Goal: Obtain resource: Download file/media

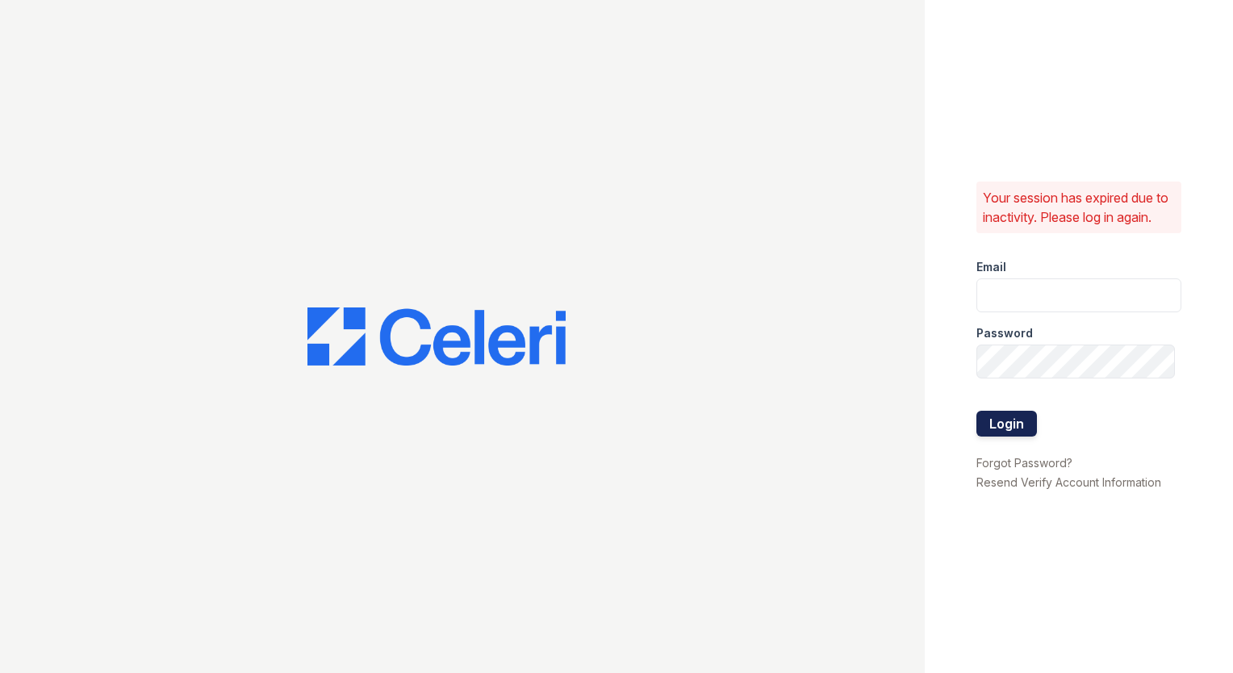
type input "[PERSON_NAME][DOMAIN_NAME][EMAIL_ADDRESS][DOMAIN_NAME]"
click at [1001, 422] on button "Login" at bounding box center [1007, 424] width 61 height 26
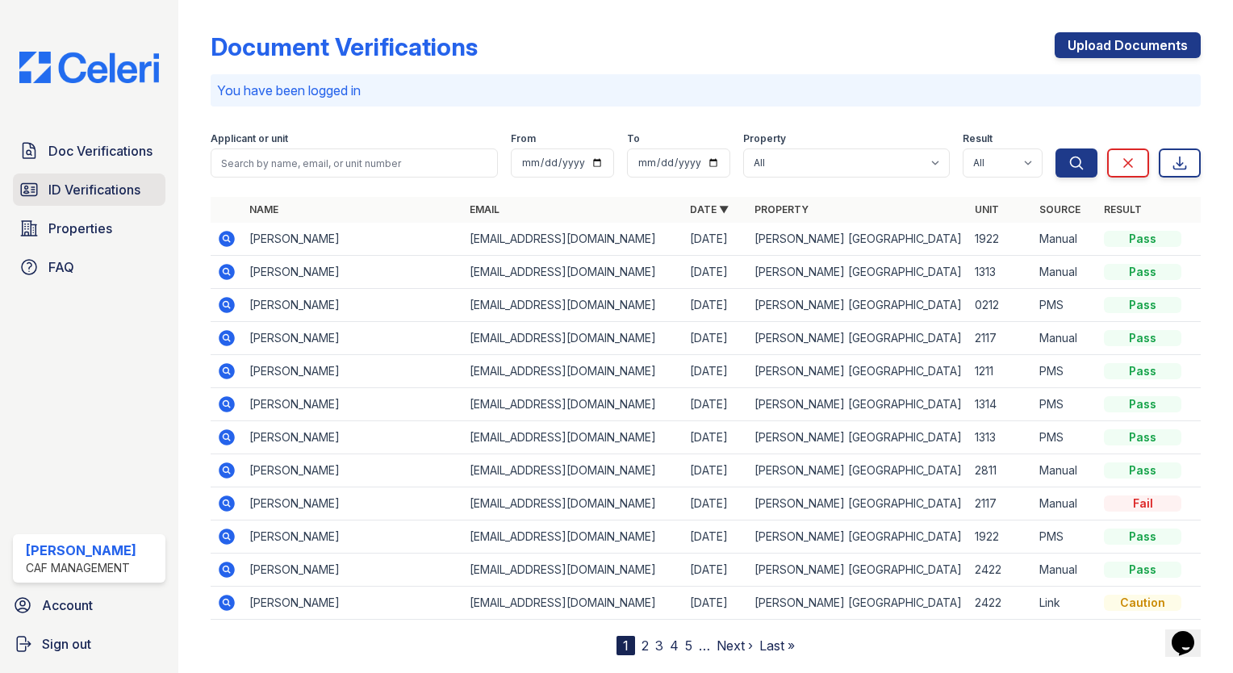
click at [134, 195] on span "ID Verifications" at bounding box center [94, 189] width 92 height 19
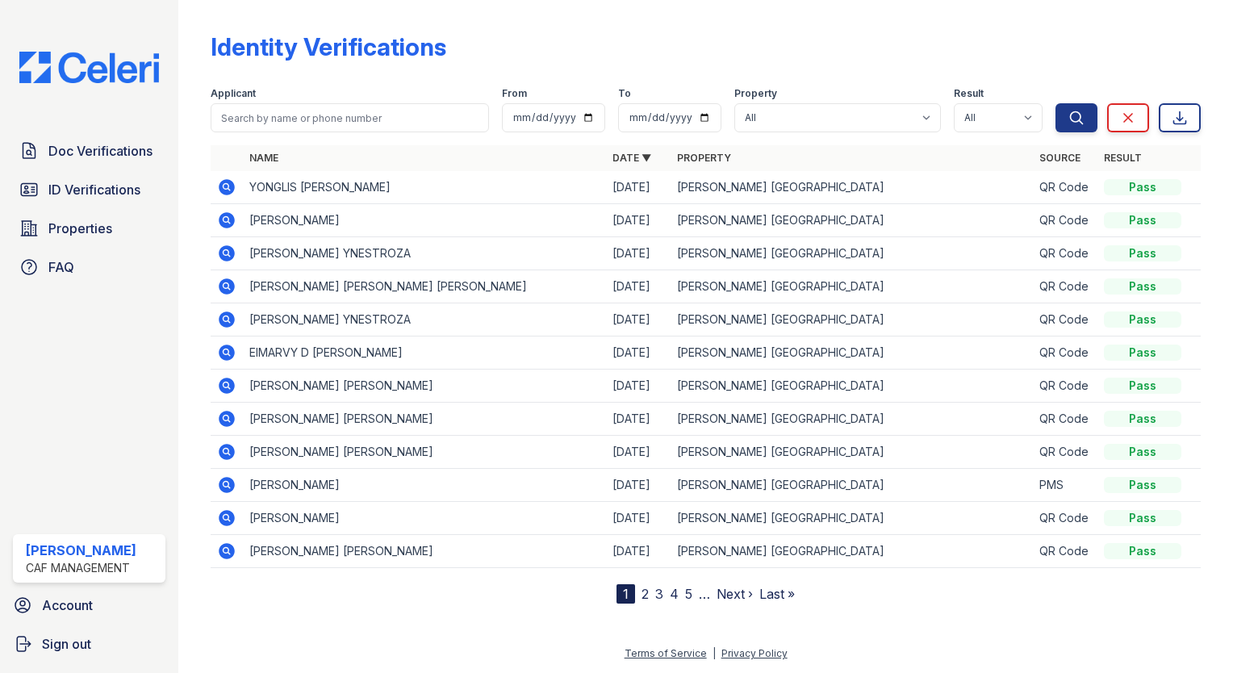
click at [233, 191] on icon at bounding box center [226, 187] width 19 height 19
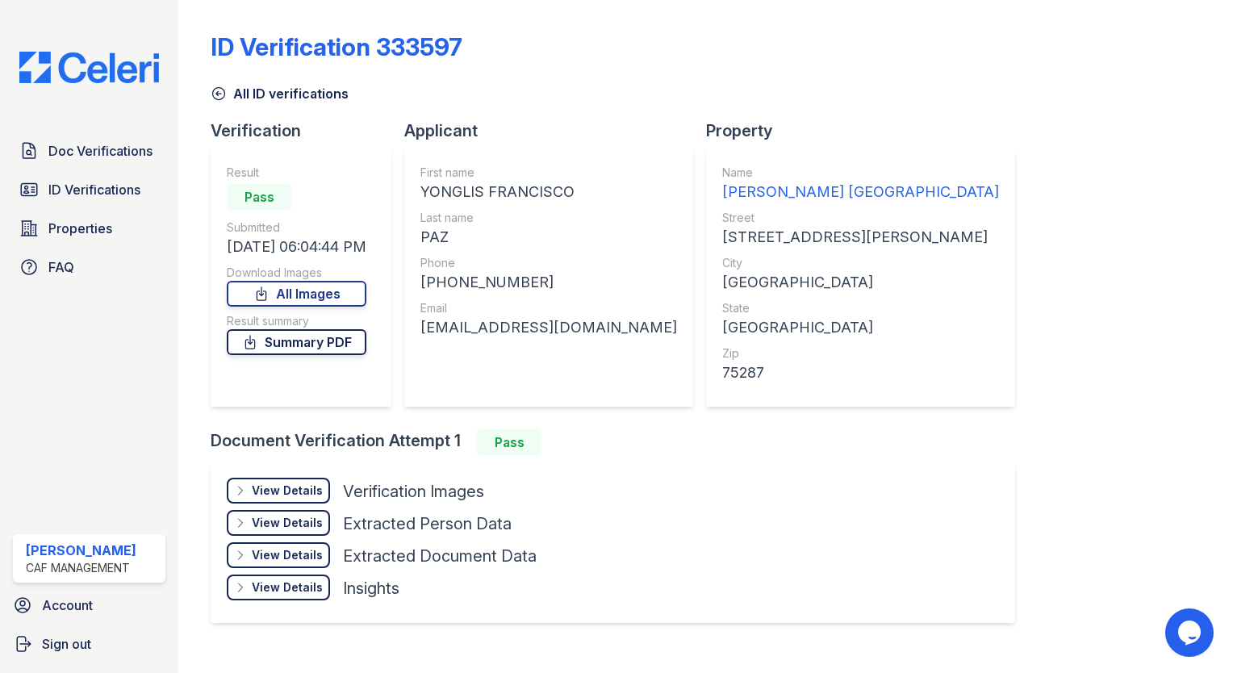
click at [338, 345] on link "Summary PDF" at bounding box center [297, 342] width 140 height 26
